Goal: Information Seeking & Learning: Understand process/instructions

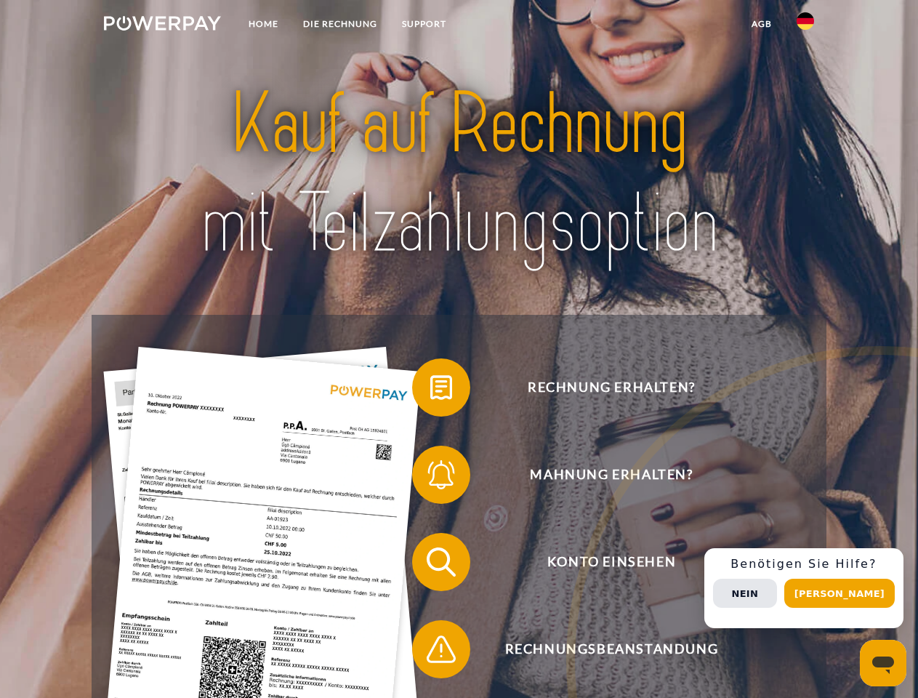
click at [162, 25] on img at bounding box center [162, 23] width 117 height 15
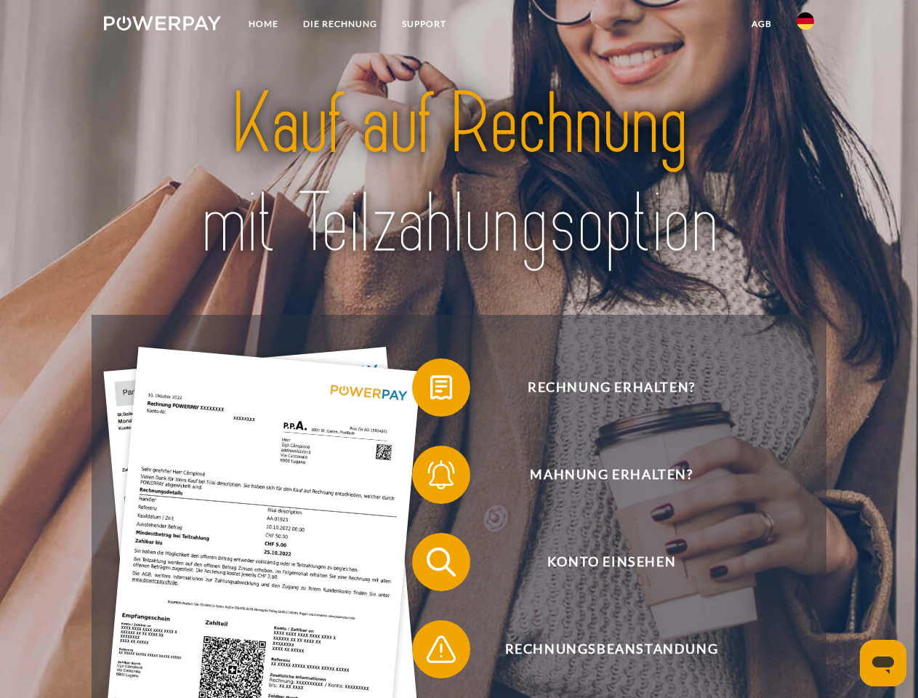
click at [805, 25] on img at bounding box center [804, 20] width 17 height 17
click at [761, 24] on link "agb" at bounding box center [761, 24] width 45 height 26
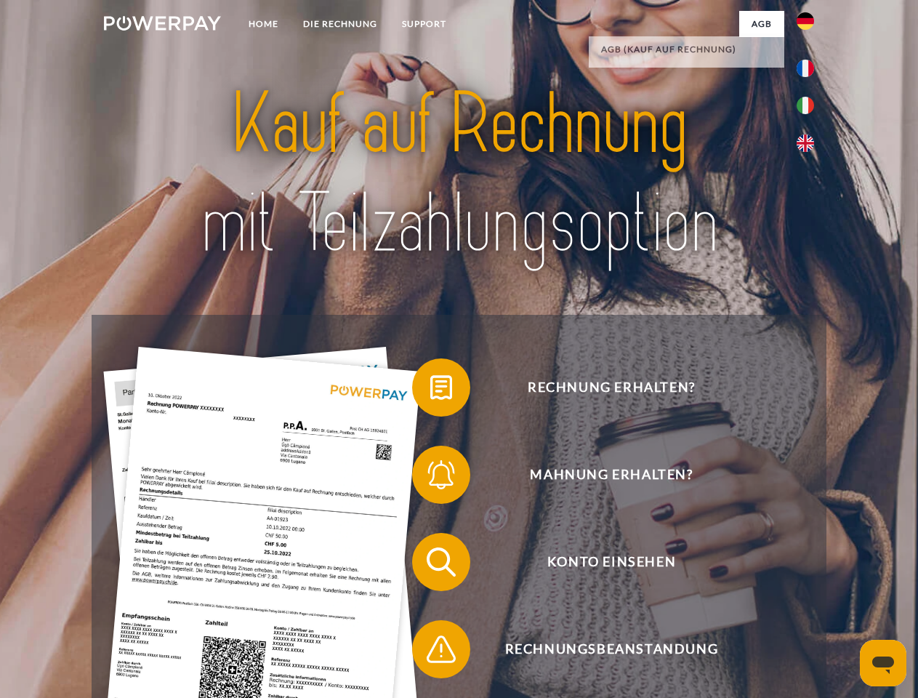
click at [430, 390] on span at bounding box center [419, 387] width 73 height 73
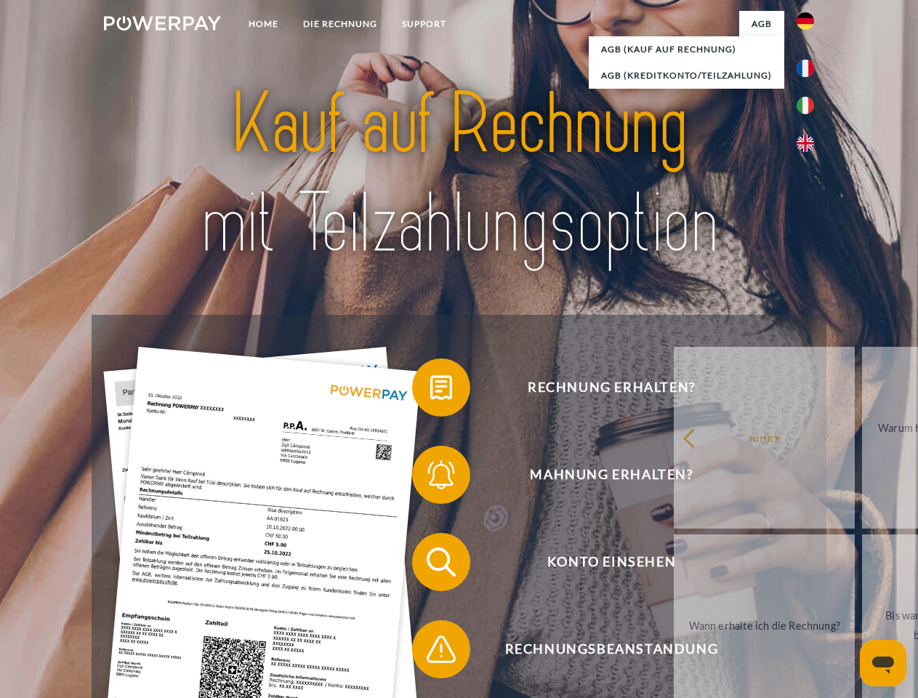
click at [430, 477] on span at bounding box center [419, 474] width 73 height 73
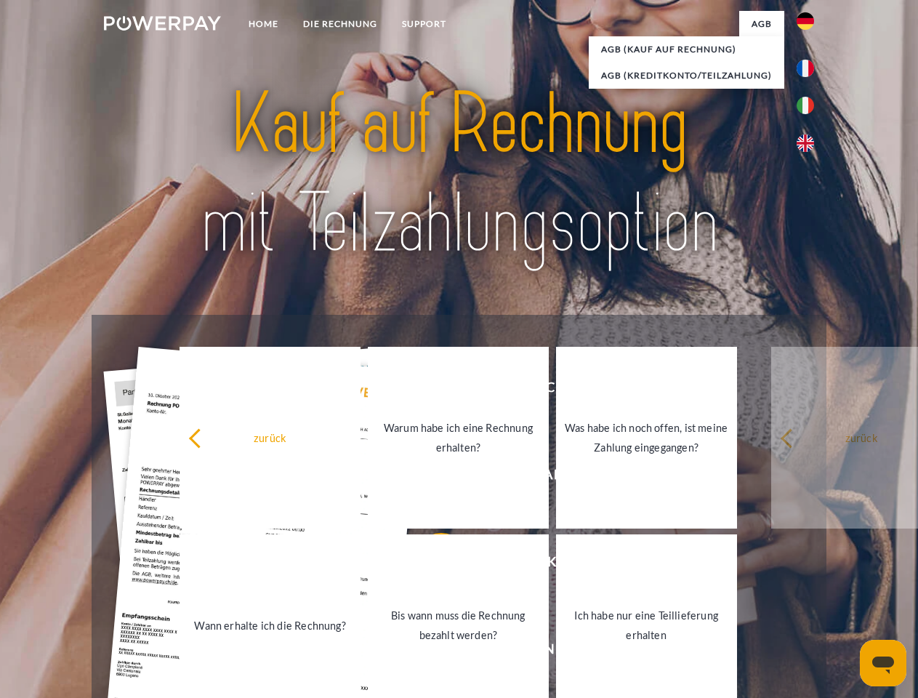
click at [430, 565] on link "Bis wann muss die Rechnung bezahlt werden?" at bounding box center [458, 625] width 181 height 182
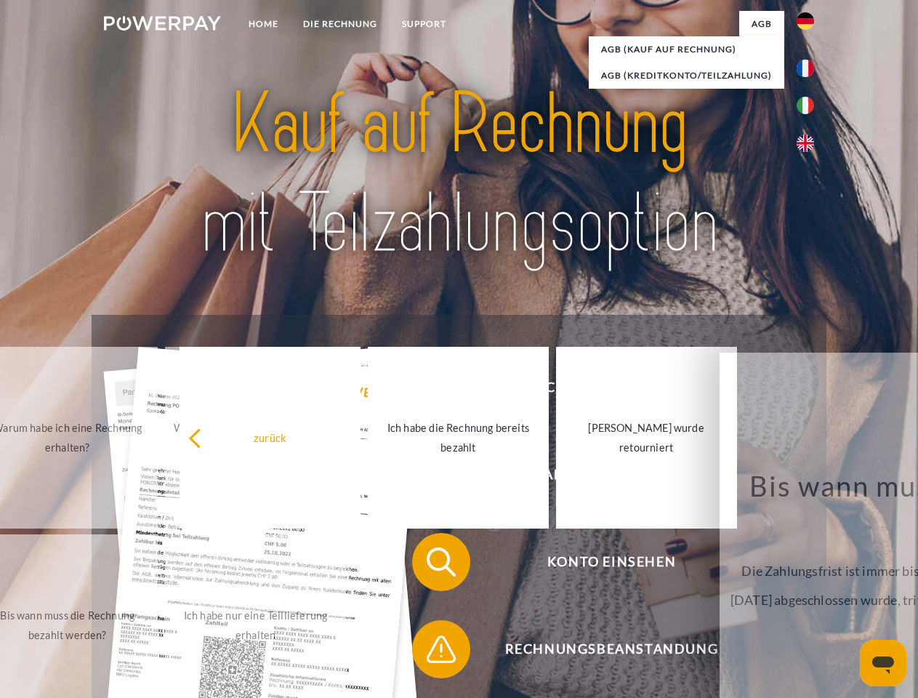
click at [430, 652] on span at bounding box center [419, 649] width 73 height 73
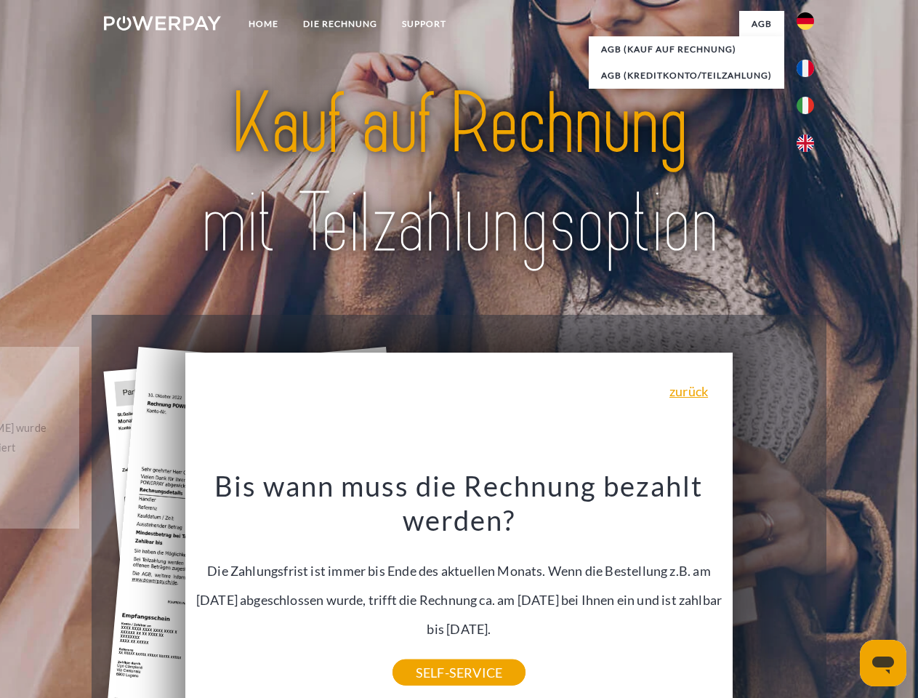
click at [809, 588] on div "Rechnung erhalten? Mahnung erhalten? Konto einsehen" at bounding box center [459, 605] width 734 height 581
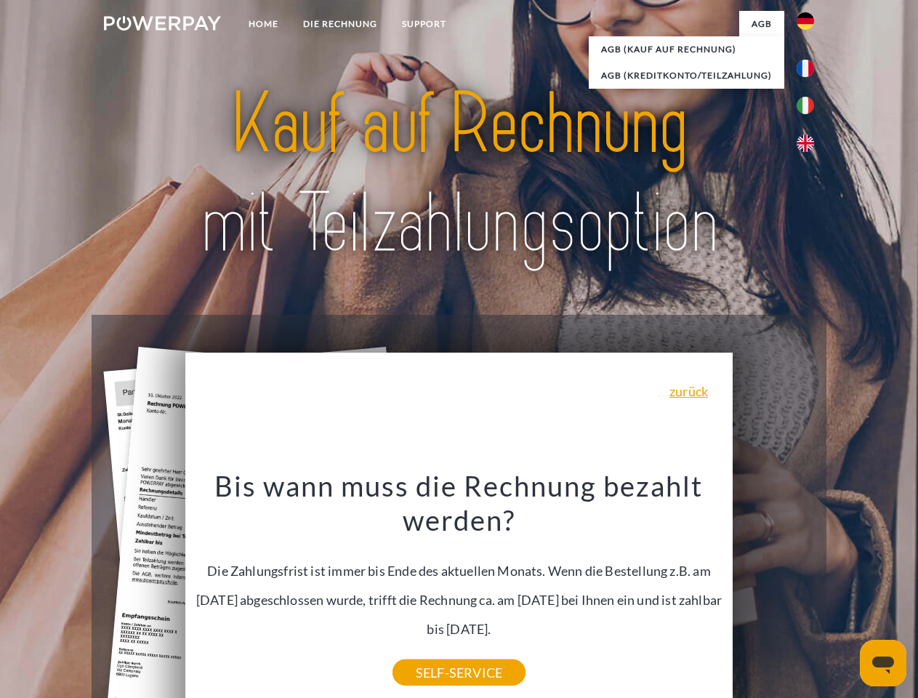
click at [773, 591] on span "Konto einsehen" at bounding box center [611, 562] width 356 height 58
click at [844, 593] on header "Home DIE RECHNUNG SUPPORT" at bounding box center [459, 502] width 918 height 1004
